Goal: Find specific page/section: Find specific page/section

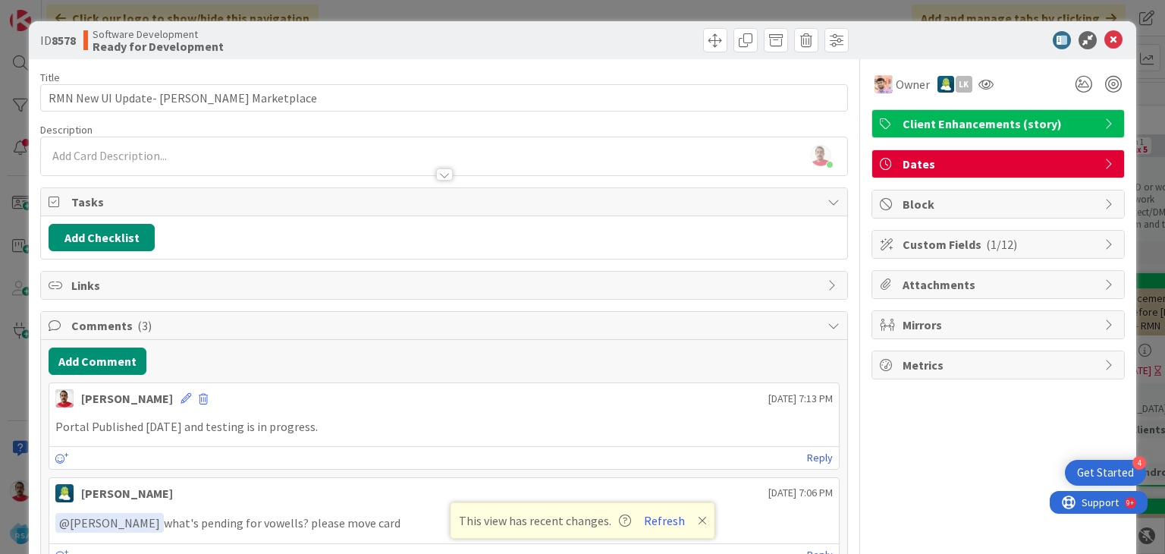
scroll to position [0, 1901]
click at [1105, 38] on icon at bounding box center [1114, 40] width 18 height 18
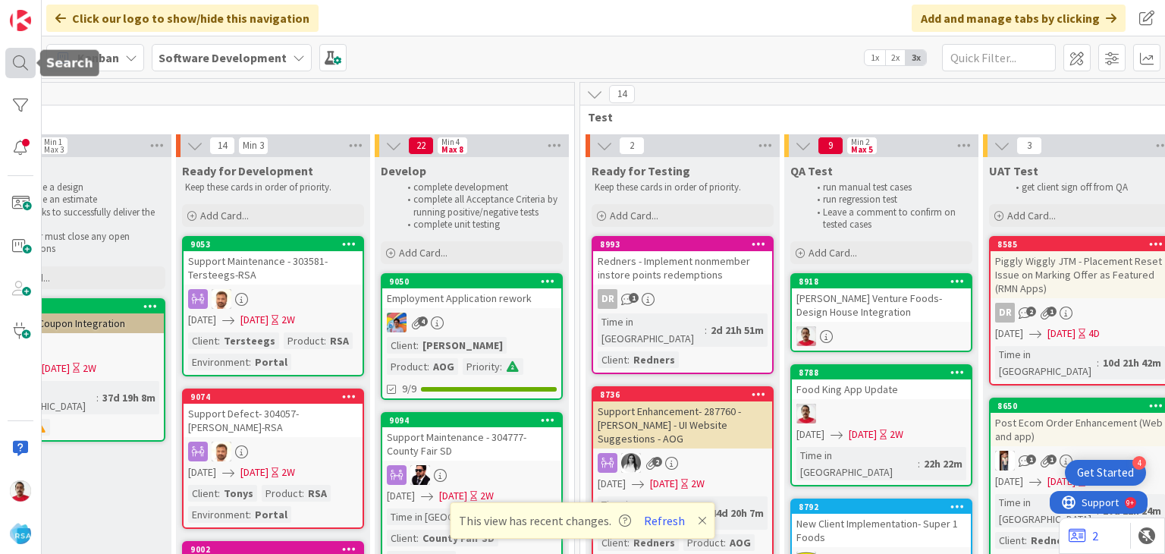
click at [20, 57] on div at bounding box center [20, 63] width 30 height 30
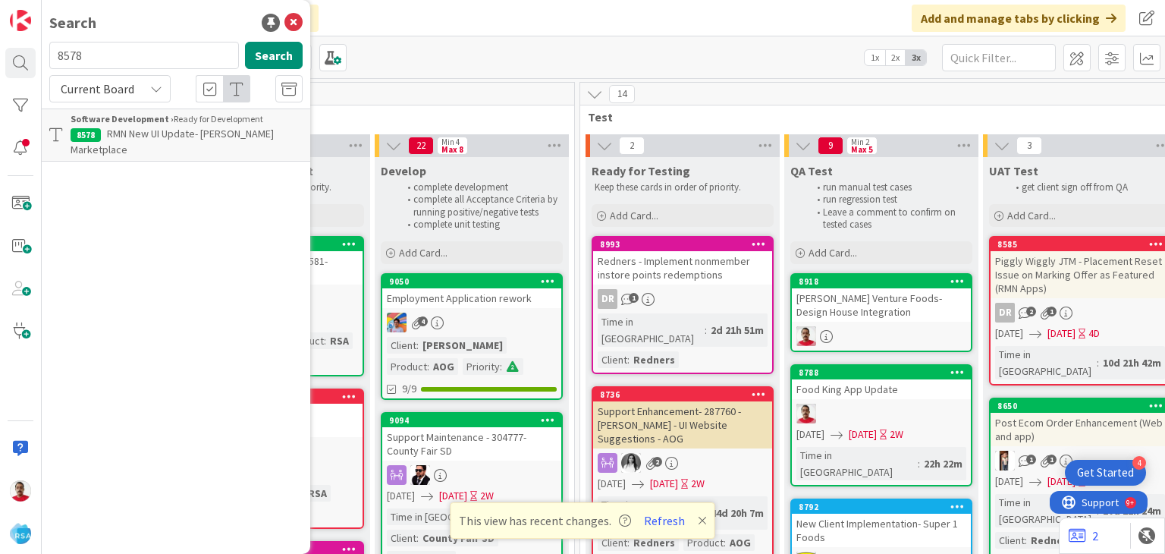
click at [37, 52] on div "Search 8578 Search Current Board Software Development › Ready for Development 8…" at bounding box center [21, 277] width 42 height 554
click at [120, 57] on input "8787" at bounding box center [144, 55] width 190 height 27
type input "8"
type input "[PERSON_NAME]"
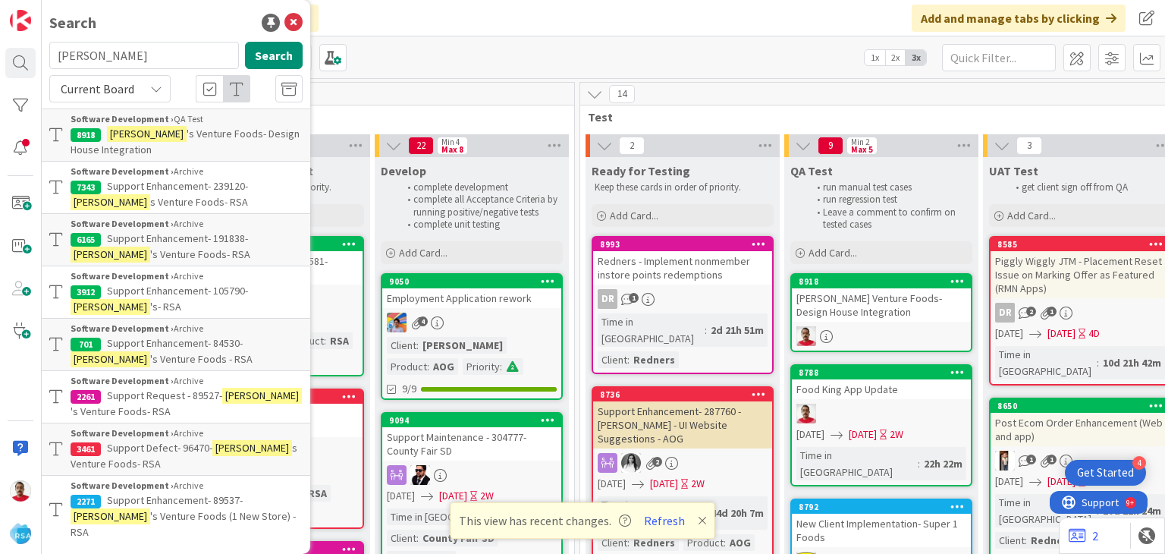
click at [143, 140] on p "[PERSON_NAME] 's Venture Foods- Design House Integration" at bounding box center [187, 142] width 232 height 32
